Goal: Transaction & Acquisition: Purchase product/service

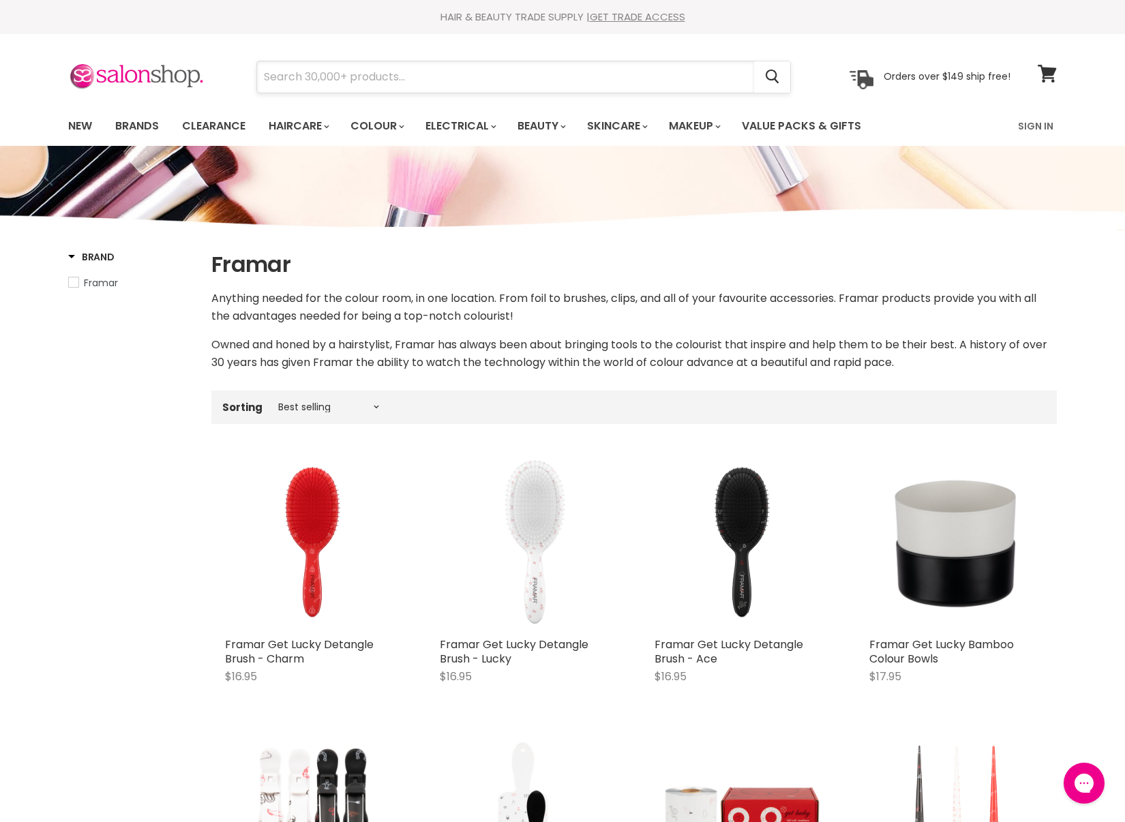
click at [428, 84] on input "Search" at bounding box center [505, 76] width 497 height 31
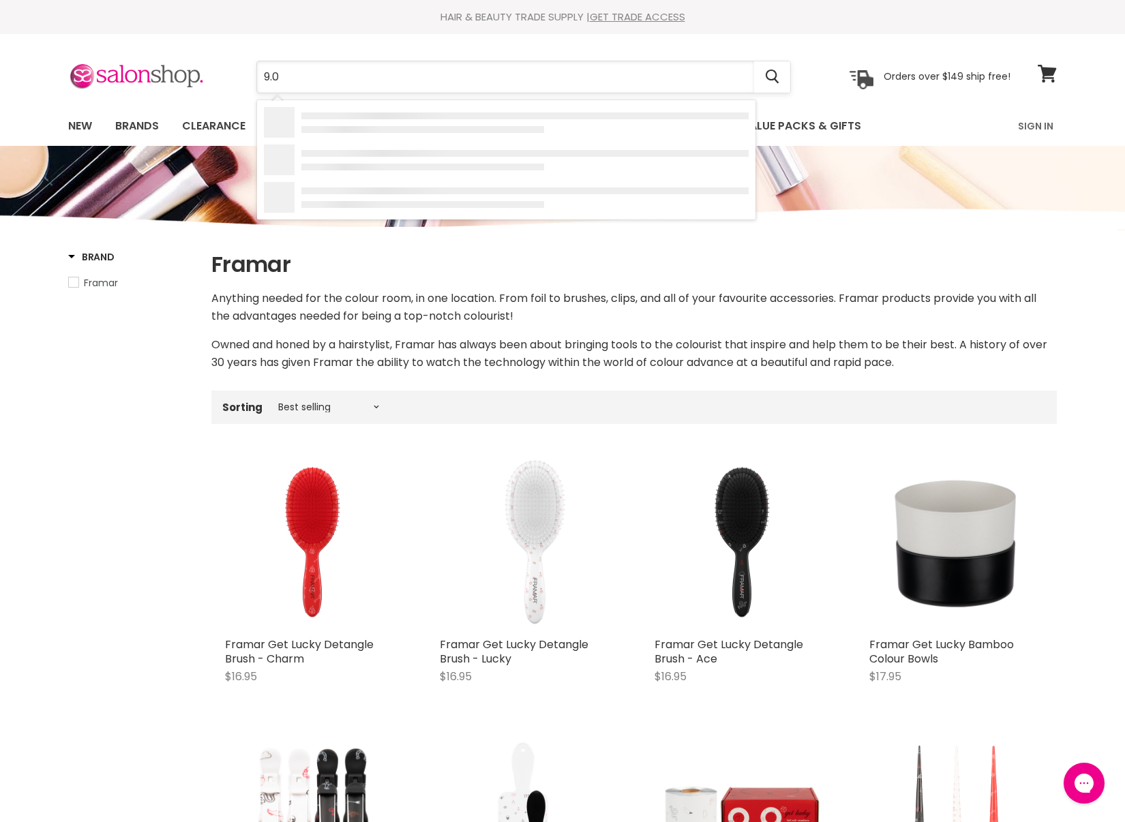
type input "9.03"
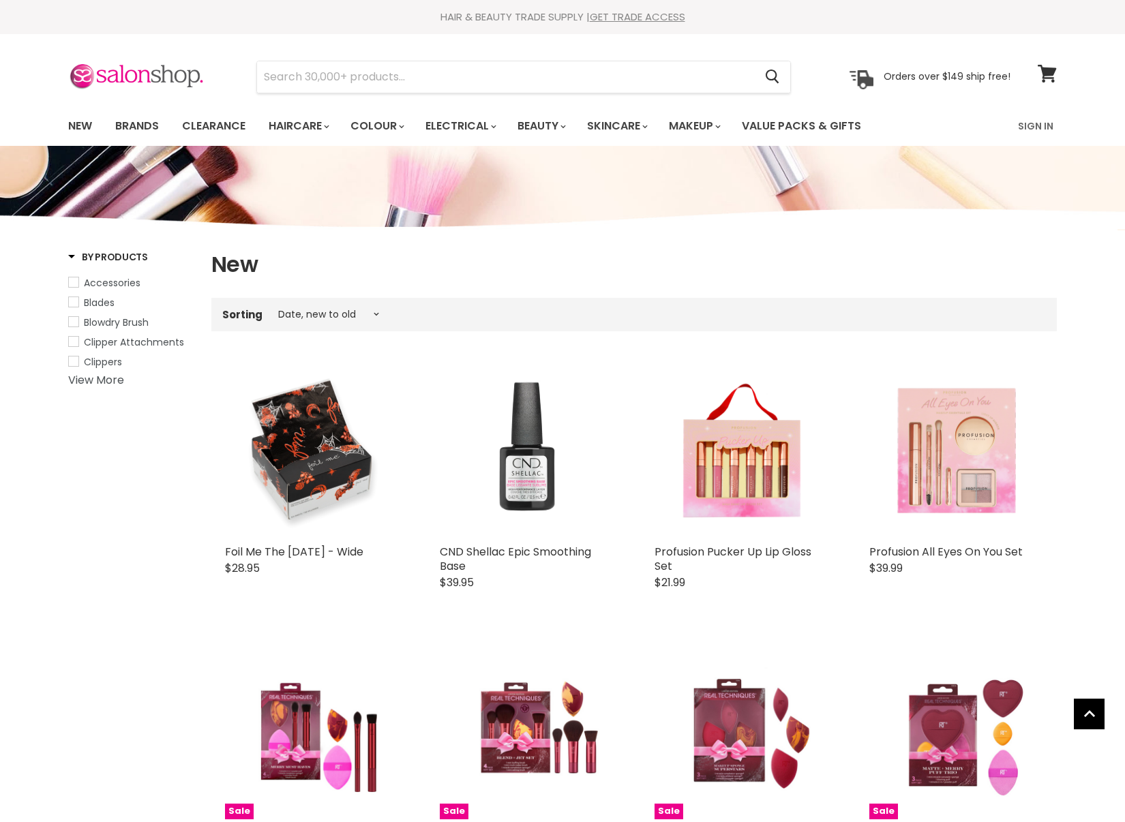
select select "created-descending"
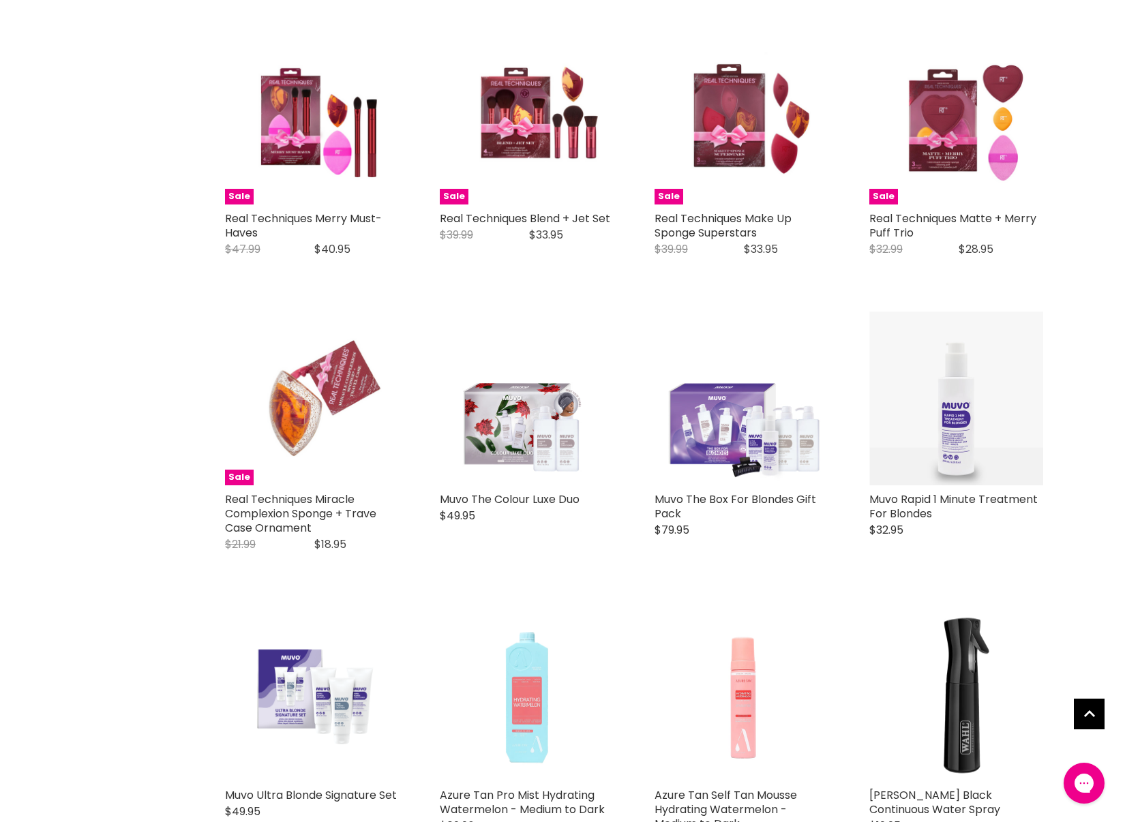
scroll to position [615, 0]
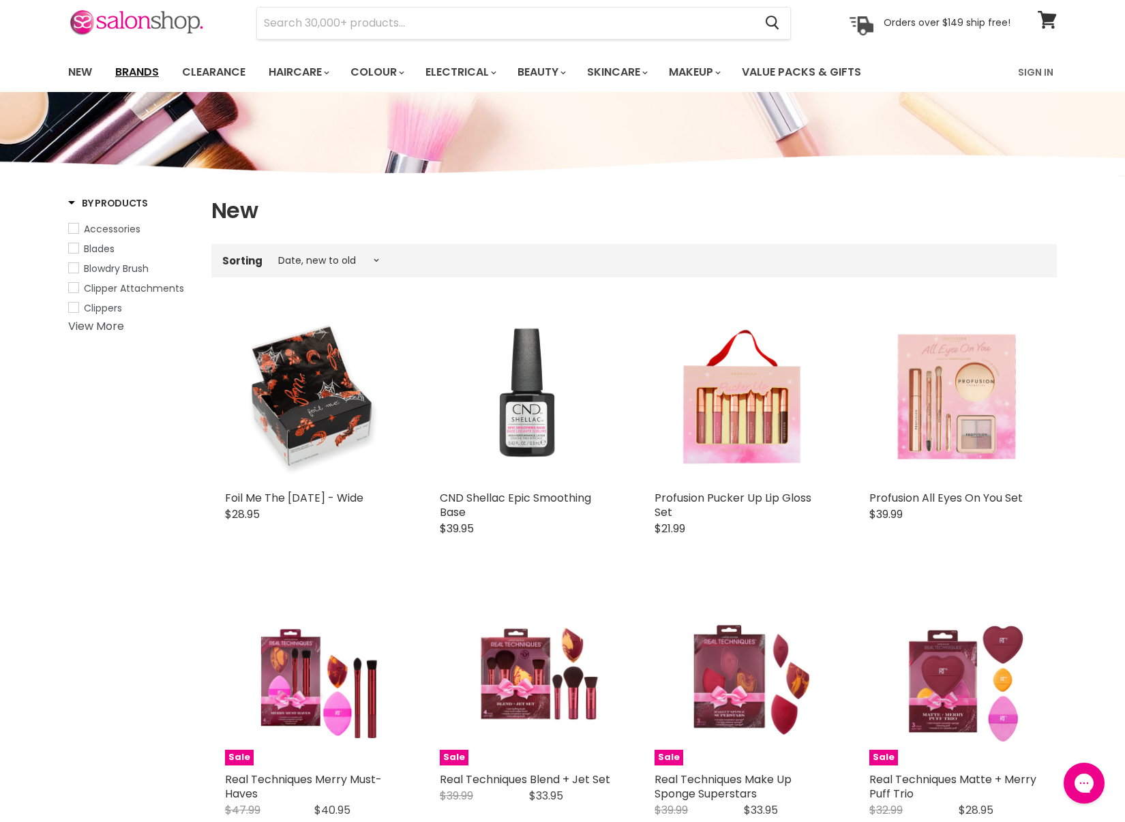
click at [127, 64] on link "Brands" at bounding box center [137, 72] width 64 height 29
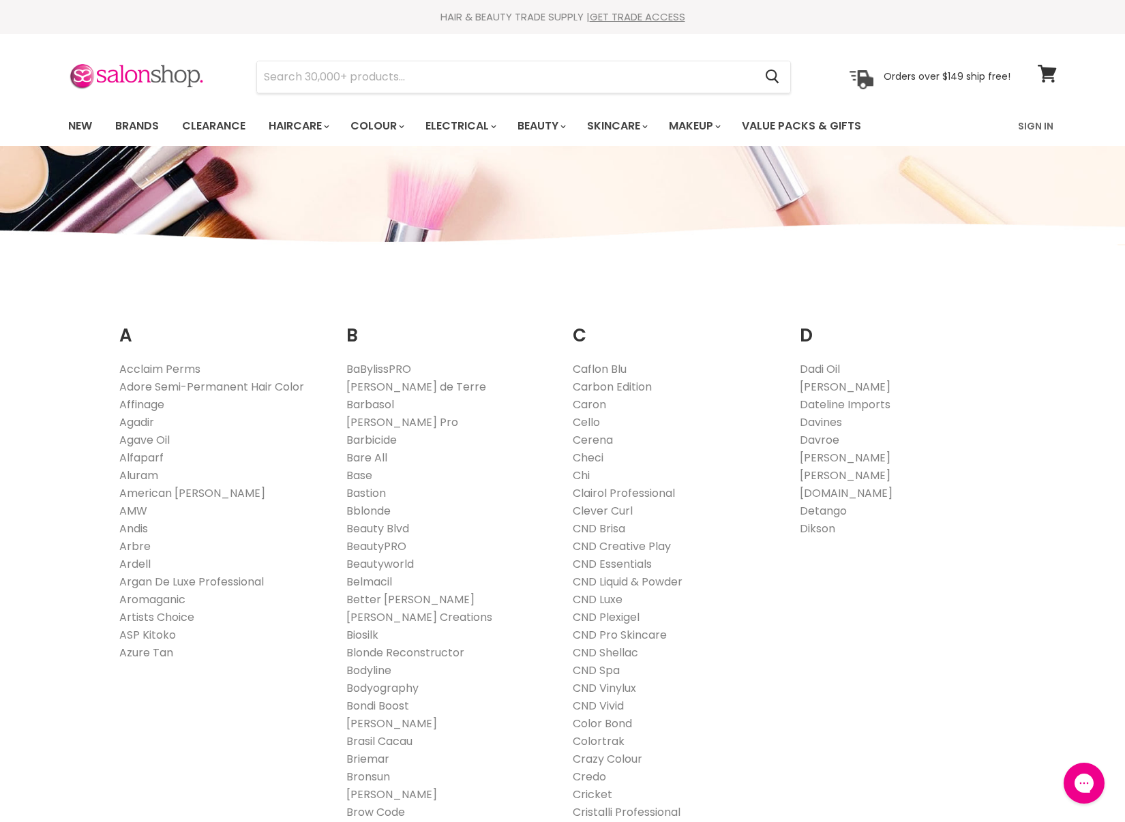
click at [150, 657] on link "Azure Tan" at bounding box center [146, 653] width 54 height 16
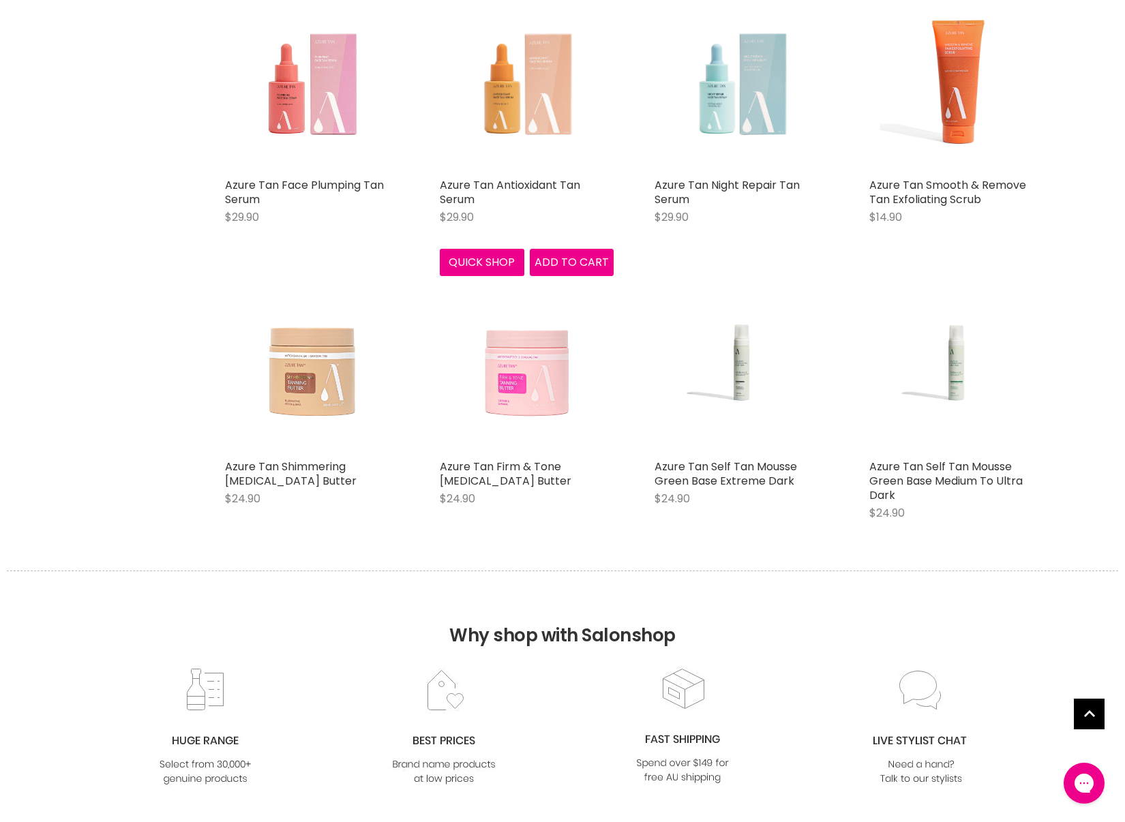
scroll to position [3072, 0]
